Goal: Transaction & Acquisition: Purchase product/service

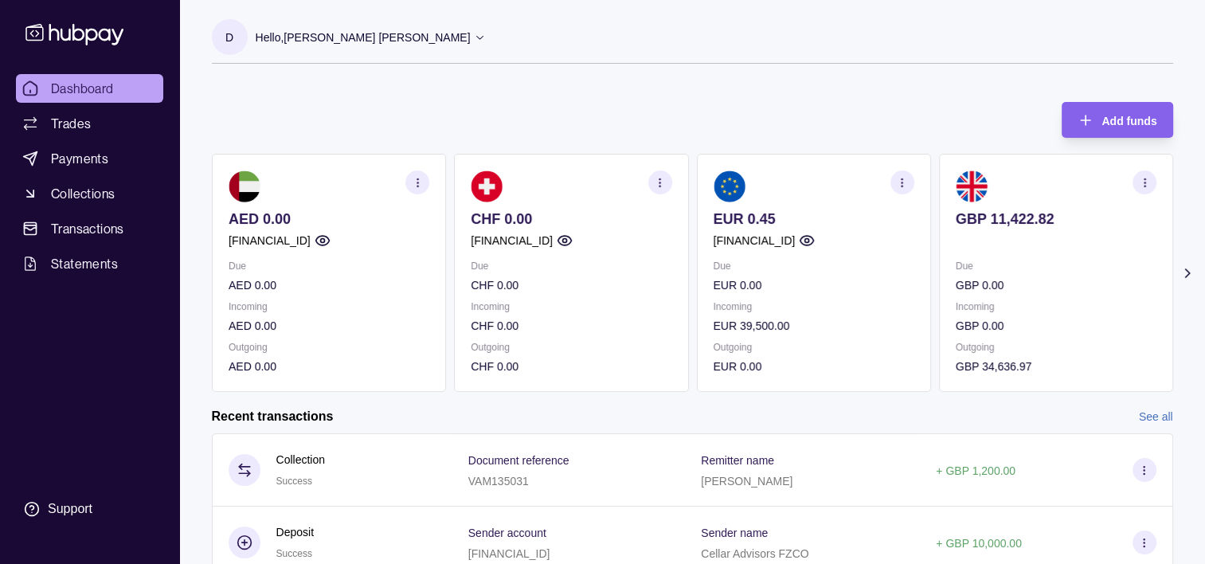
click at [73, 95] on span "Dashboard" at bounding box center [82, 88] width 63 height 19
click at [112, 156] on link "Payments" at bounding box center [89, 158] width 147 height 29
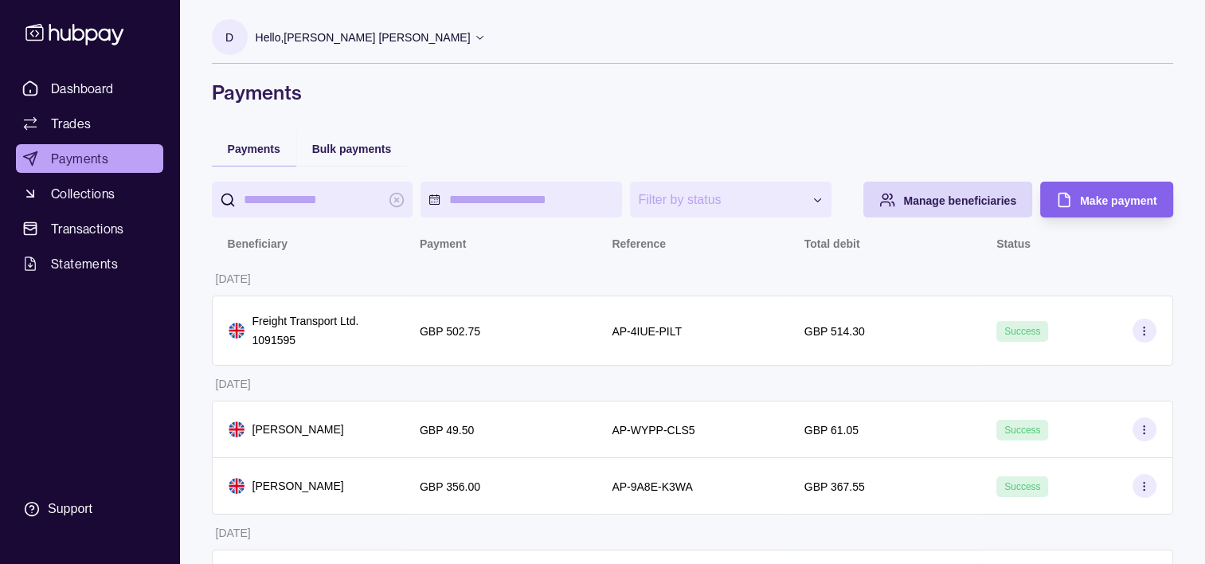
click at [1101, 193] on div "Make payment" at bounding box center [1118, 199] width 76 height 19
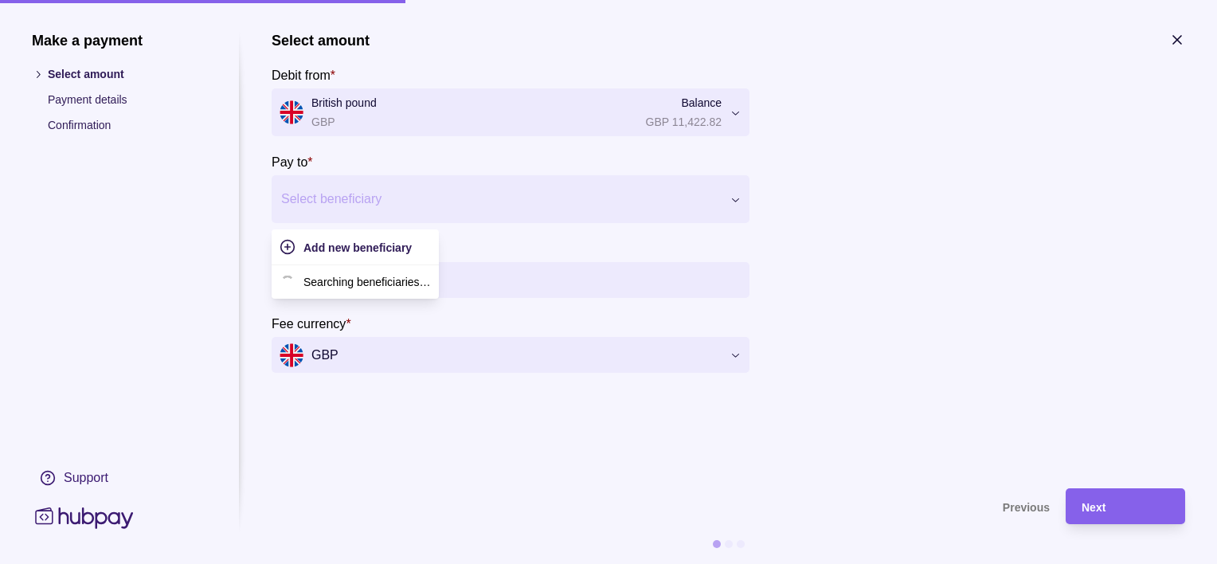
click at [373, 190] on div at bounding box center [500, 199] width 439 height 22
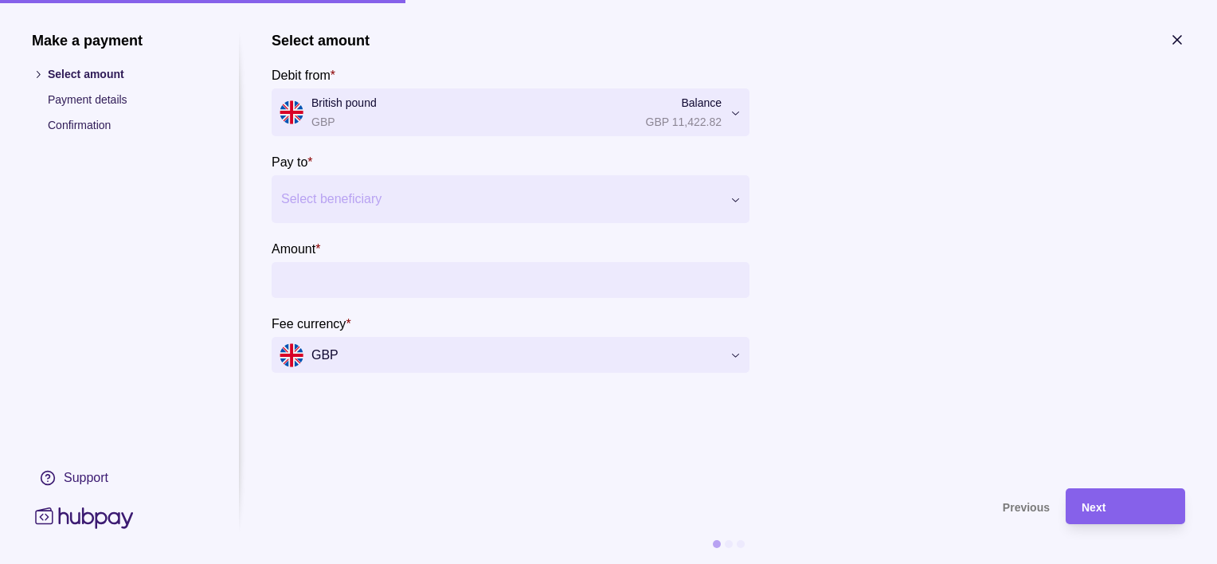
click at [954, 275] on div at bounding box center [1065, 230] width 239 height 285
